Goal: Task Accomplishment & Management: Use online tool/utility

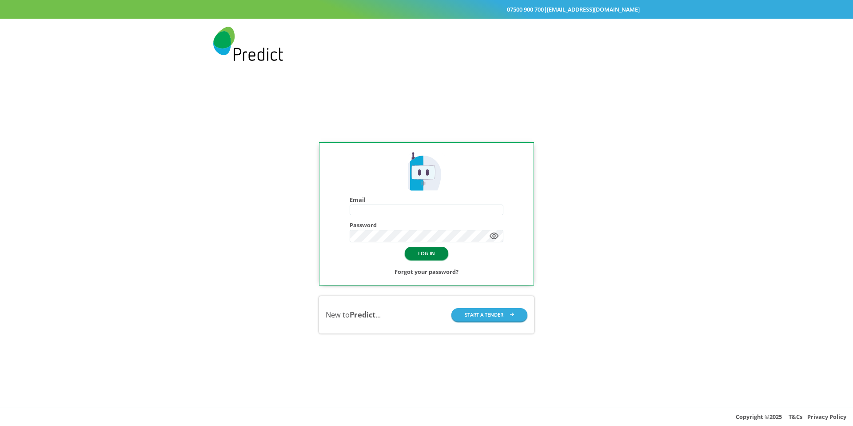
type input "**********"
click at [427, 255] on button "LOG IN" at bounding box center [427, 253] width 44 height 13
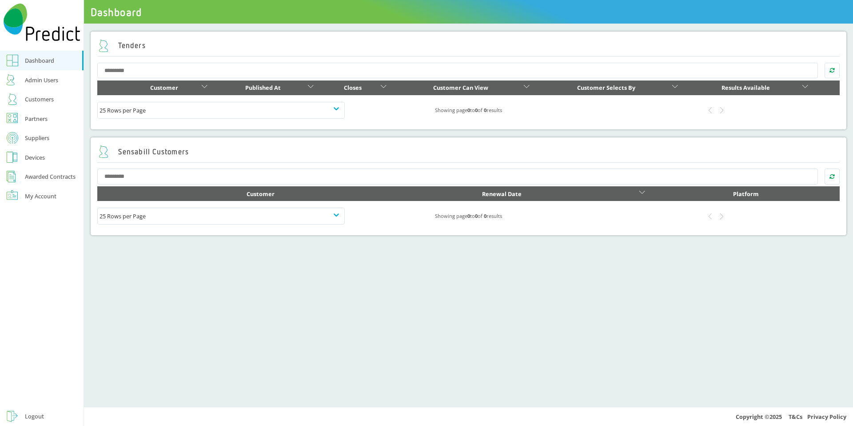
click at [42, 117] on div "Partners" at bounding box center [36, 118] width 23 height 11
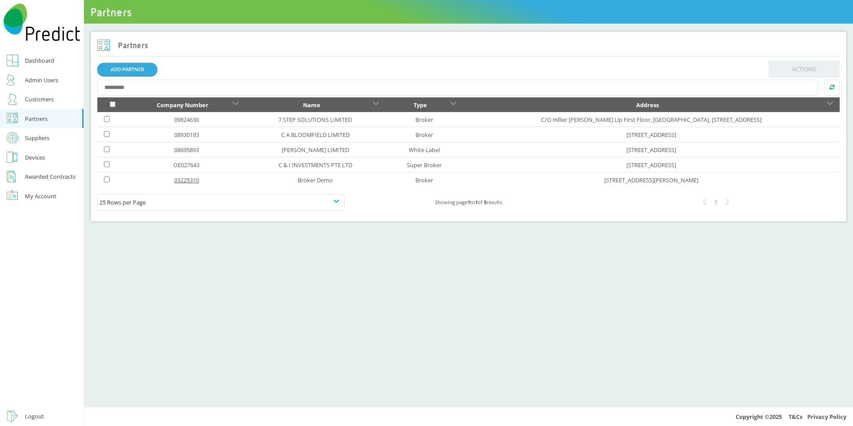
click at [176, 182] on link "03225310" at bounding box center [186, 180] width 25 height 8
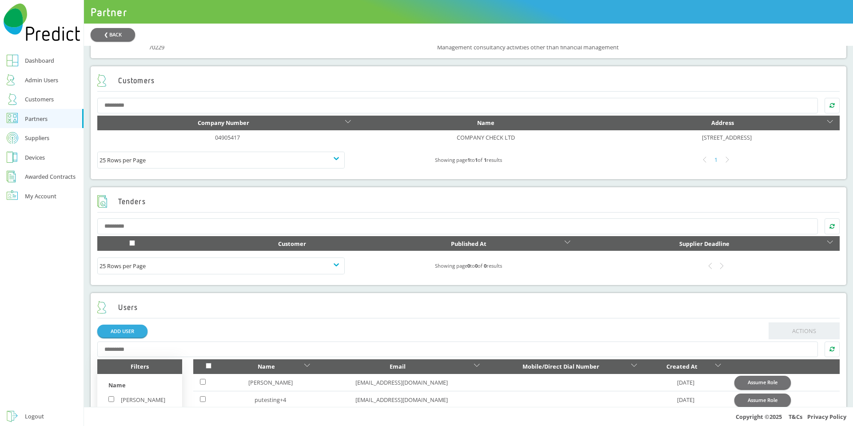
scroll to position [533, 0]
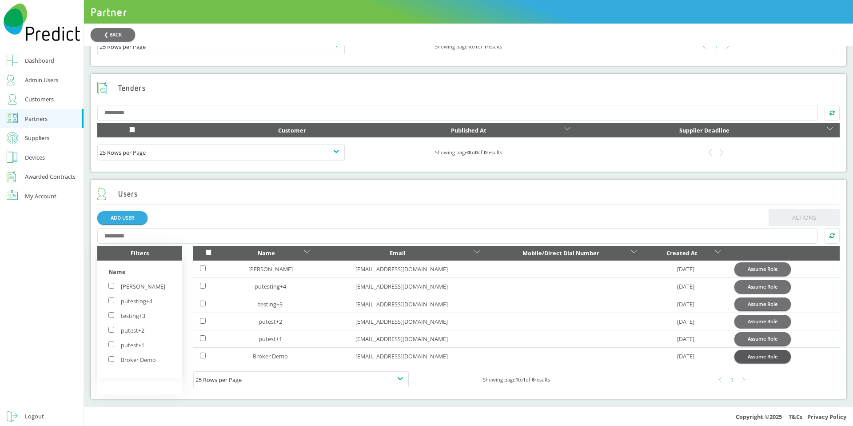
click at [750, 360] on button "Assume Role" at bounding box center [762, 356] width 56 height 13
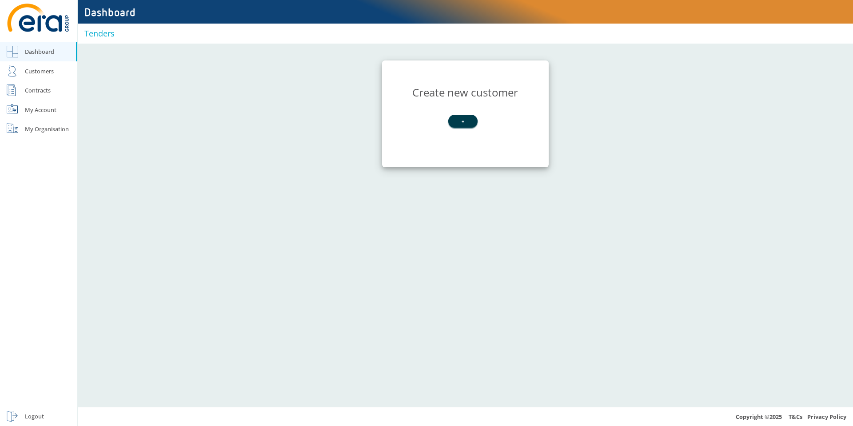
click at [24, 417] on link "Logout" at bounding box center [38, 416] width 77 height 20
click at [28, 420] on div "Logout" at bounding box center [34, 415] width 19 height 11
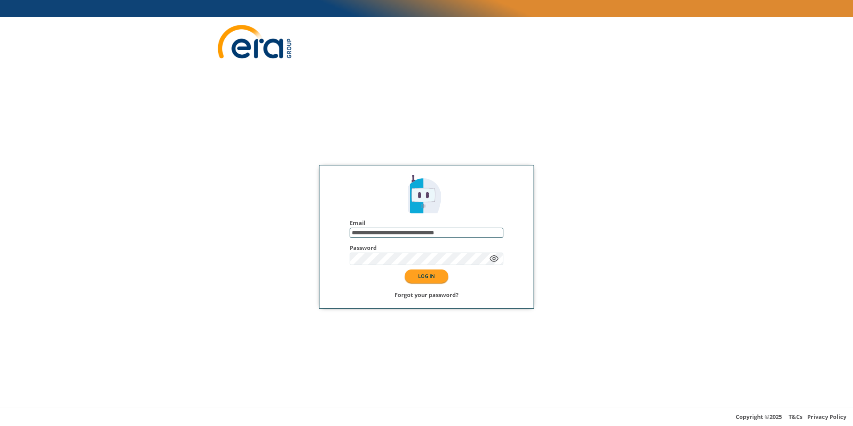
click at [496, 228] on input "**********" at bounding box center [426, 233] width 153 height 10
type input "**********"
click at [434, 281] on button "LOG IN" at bounding box center [427, 275] width 44 height 13
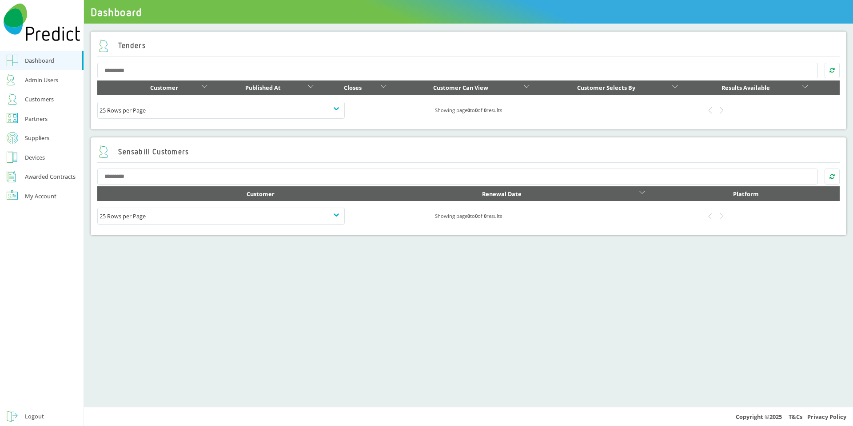
click at [19, 413] on link "Logout" at bounding box center [42, 416] width 84 height 20
click at [34, 417] on div "Logout" at bounding box center [34, 415] width 19 height 11
click at [53, 414] on link "Logout" at bounding box center [42, 416] width 84 height 20
click at [21, 413] on link "Logout" at bounding box center [42, 416] width 84 height 20
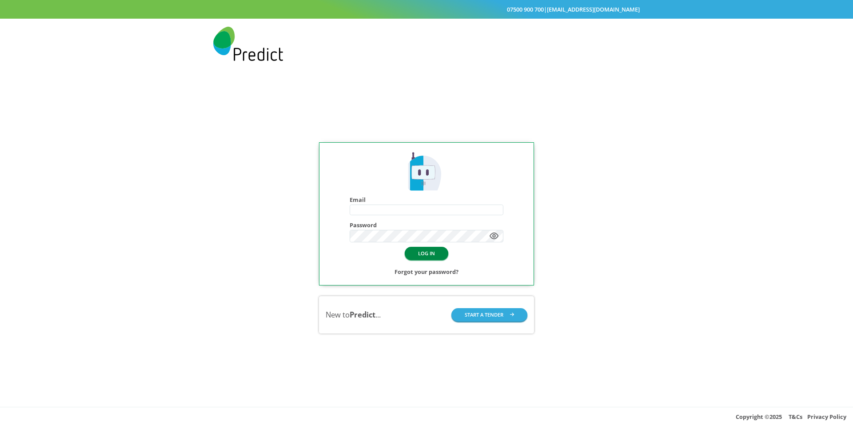
type input "**********"
click at [422, 256] on button "LOG IN" at bounding box center [427, 253] width 44 height 13
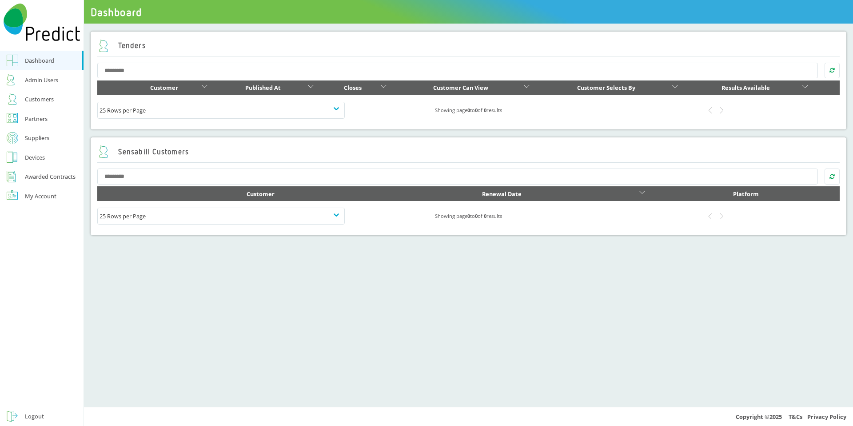
click at [38, 120] on div "Partners" at bounding box center [36, 118] width 23 height 11
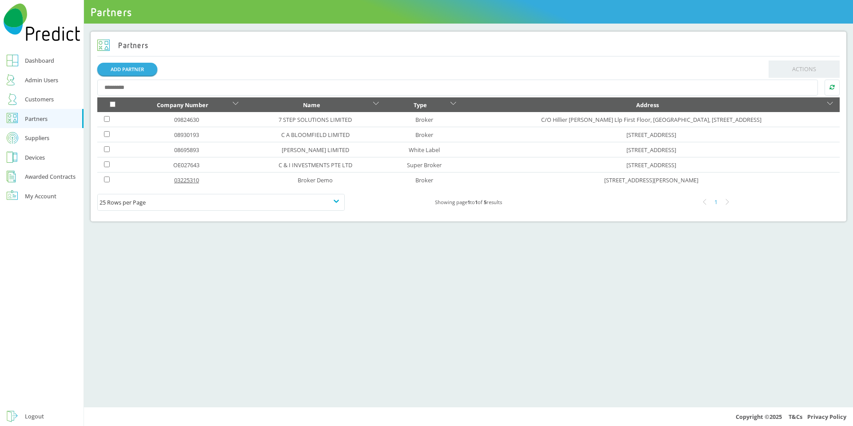
click at [174, 183] on link "03225310" at bounding box center [186, 180] width 25 height 8
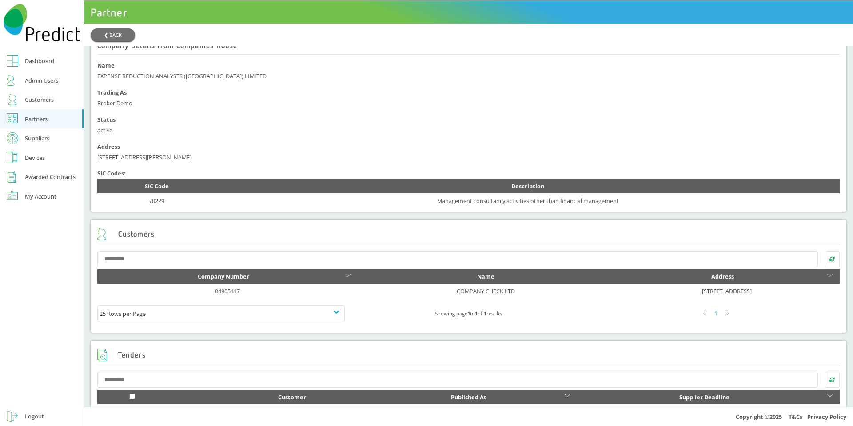
scroll to position [533, 0]
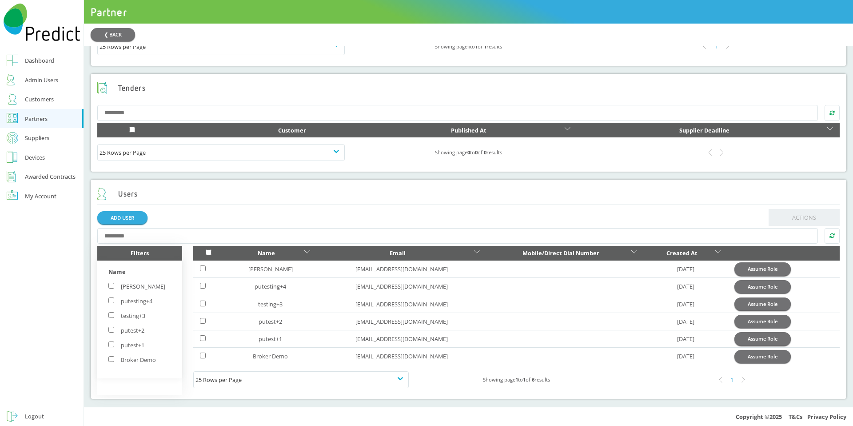
click at [776, 272] on button "Assume Role" at bounding box center [762, 268] width 56 height 13
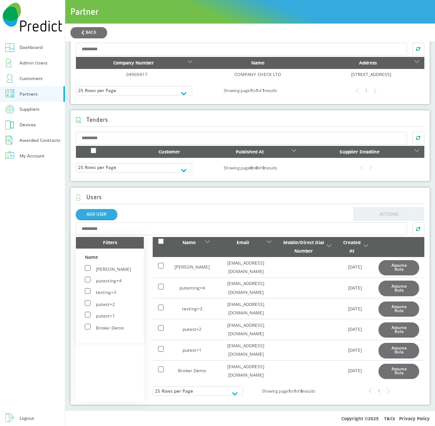
scroll to position [353, 0]
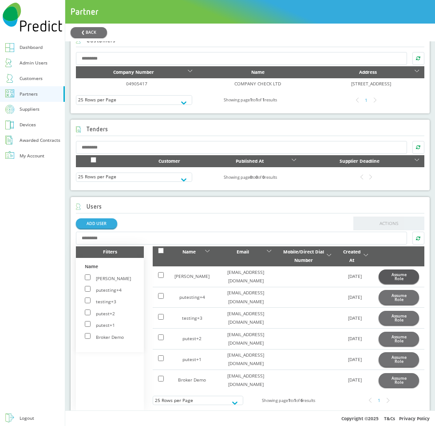
click at [389, 274] on button "Assume Role" at bounding box center [399, 276] width 40 height 14
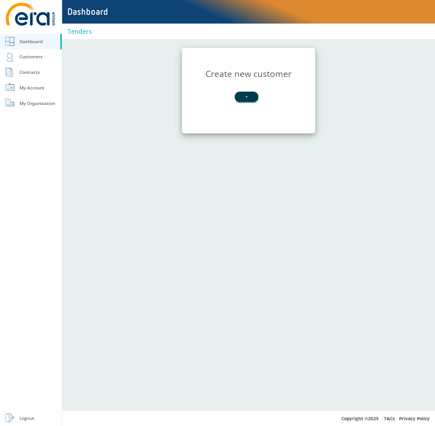
click at [30, 420] on div "Logout" at bounding box center [27, 418] width 15 height 8
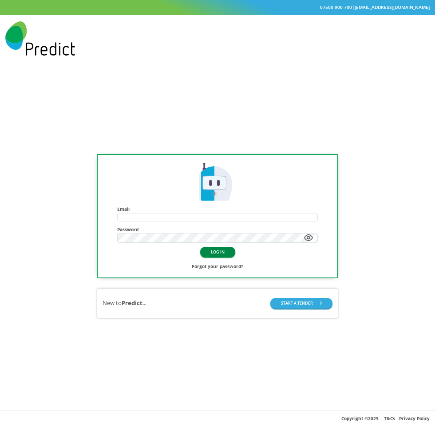
type input "**********"
click at [213, 252] on button "LOG IN" at bounding box center [217, 252] width 35 height 10
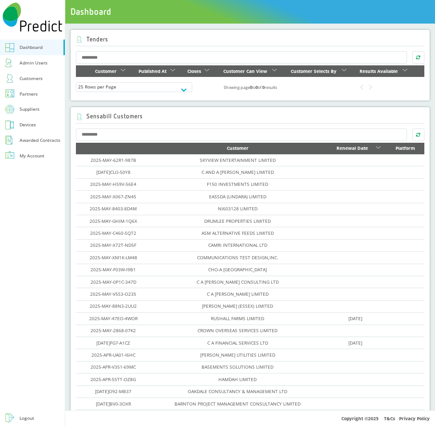
click at [23, 417] on div "Logout" at bounding box center [27, 418] width 15 height 8
click at [17, 418] on link "Logout" at bounding box center [32, 418] width 65 height 16
click at [32, 417] on div "Logout" at bounding box center [27, 418] width 15 height 8
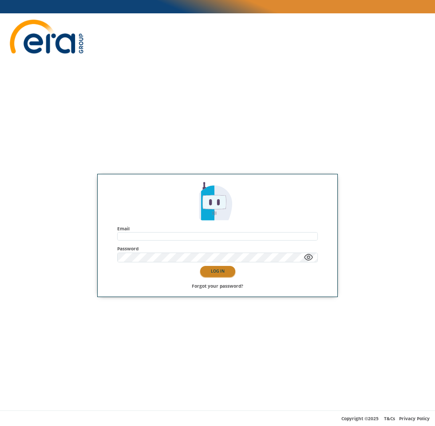
type input "**********"
click at [220, 271] on button "LOG IN" at bounding box center [217, 271] width 35 height 10
